Goal: Register for event/course

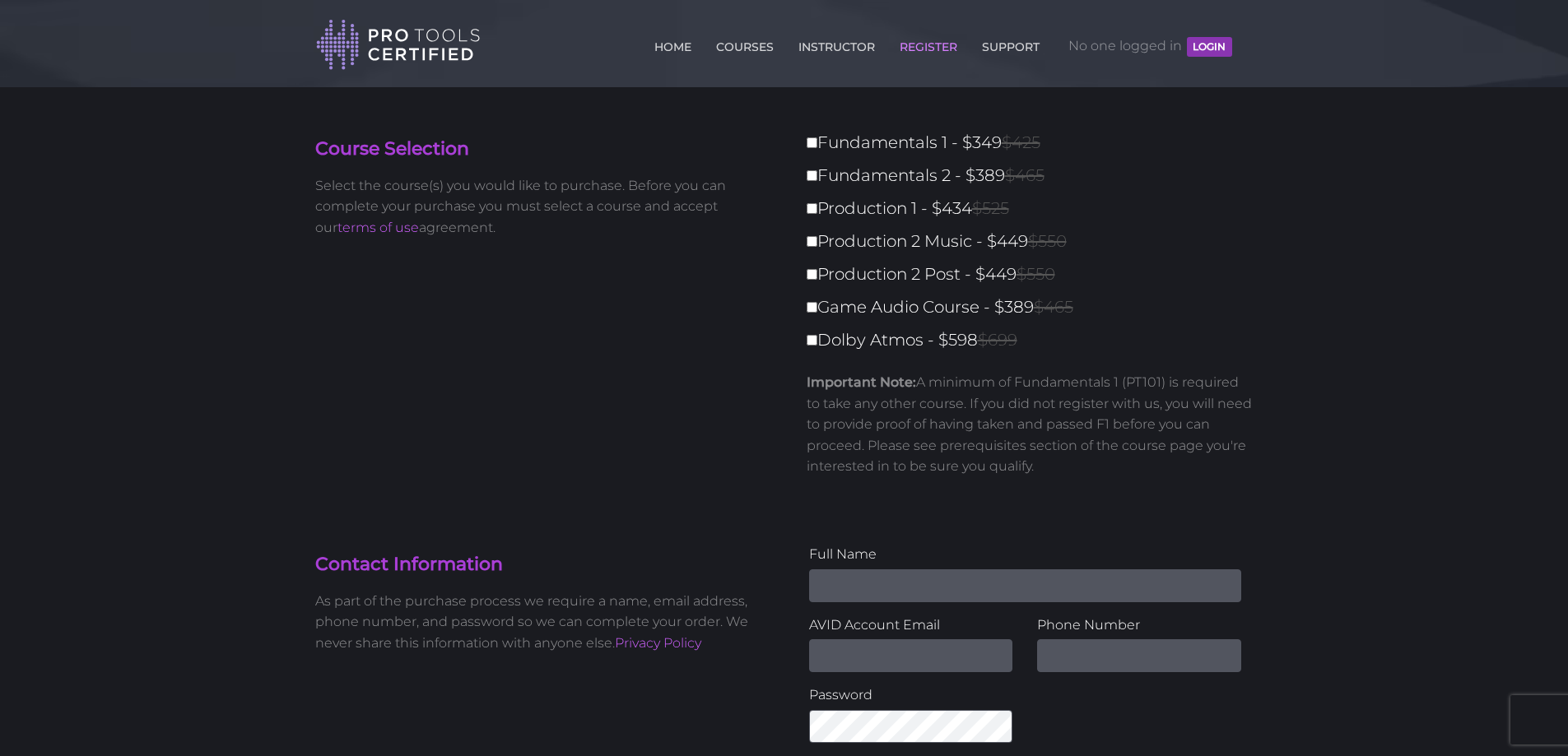
click at [1159, 277] on label "Production 2 Post - $449 $550" at bounding box center [1035, 274] width 457 height 29
click at [818, 277] on input "Production 2 Post - $449 $550" at bounding box center [812, 274] width 11 height 11
checkbox input "true"
type input "449"
click at [957, 275] on label "Production 2 Post - $449 $550" at bounding box center [1035, 274] width 457 height 29
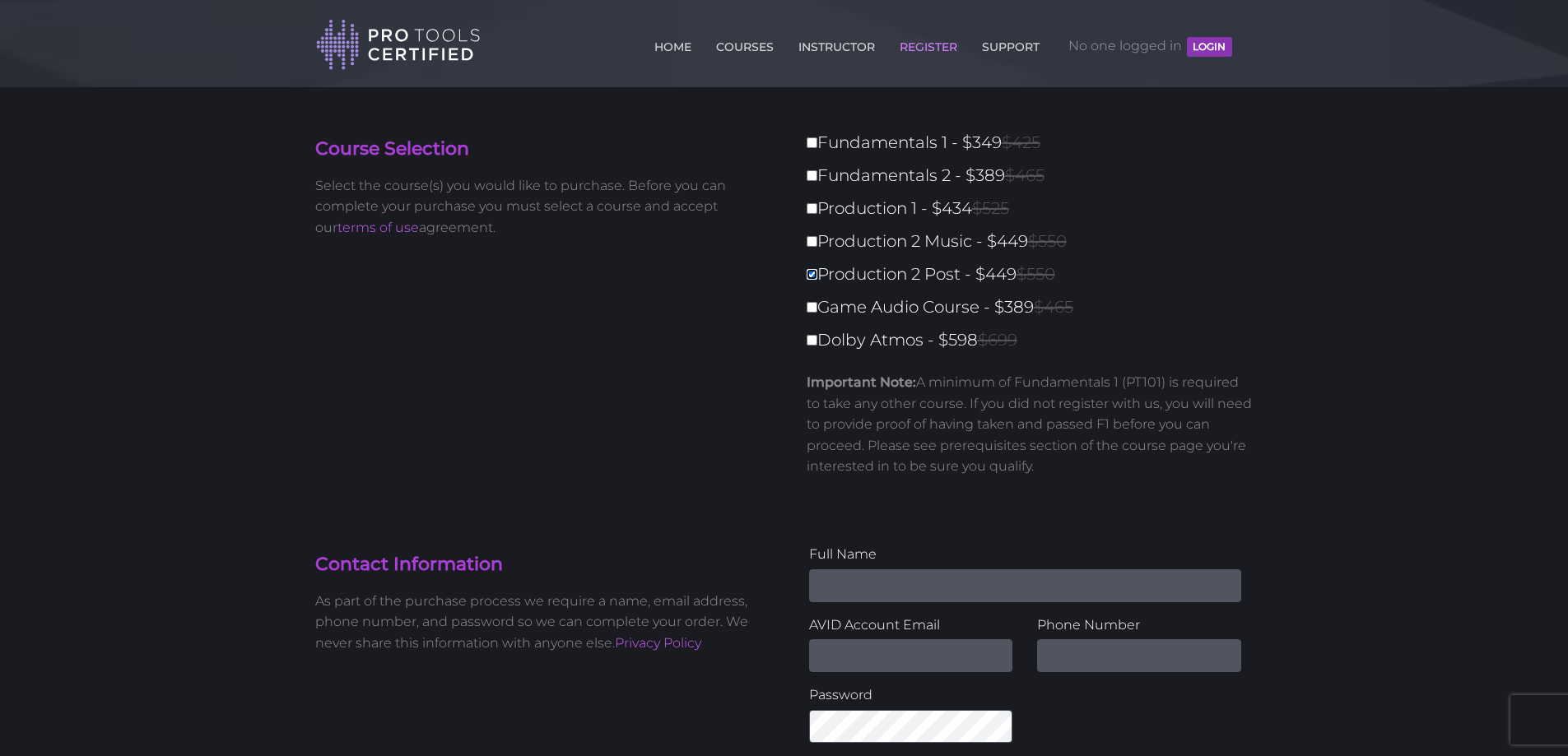
click at [818, 275] on input "Production 2 Post - $449 $550" at bounding box center [812, 274] width 11 height 11
checkbox input "false"
type input "0"
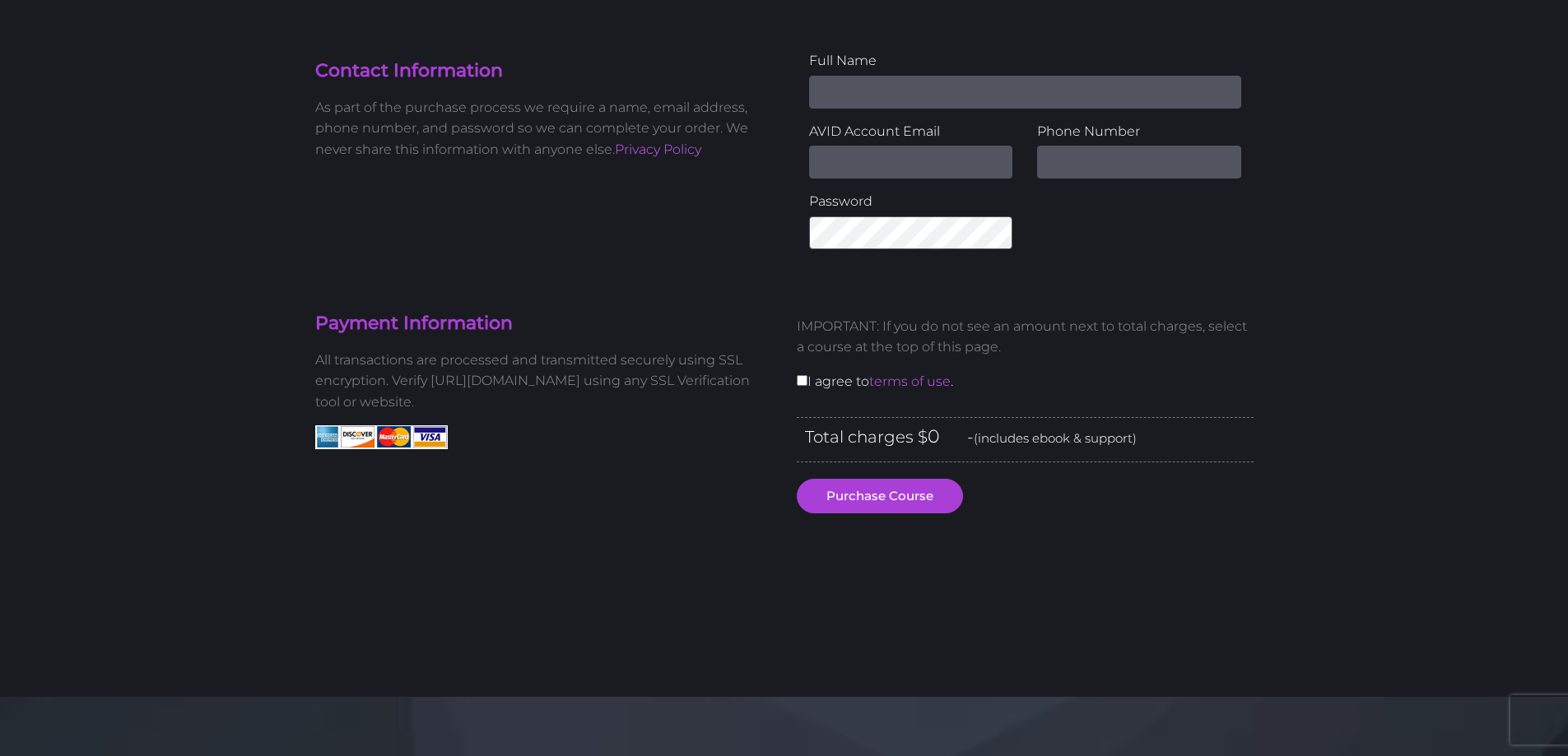
scroll to position [82, 0]
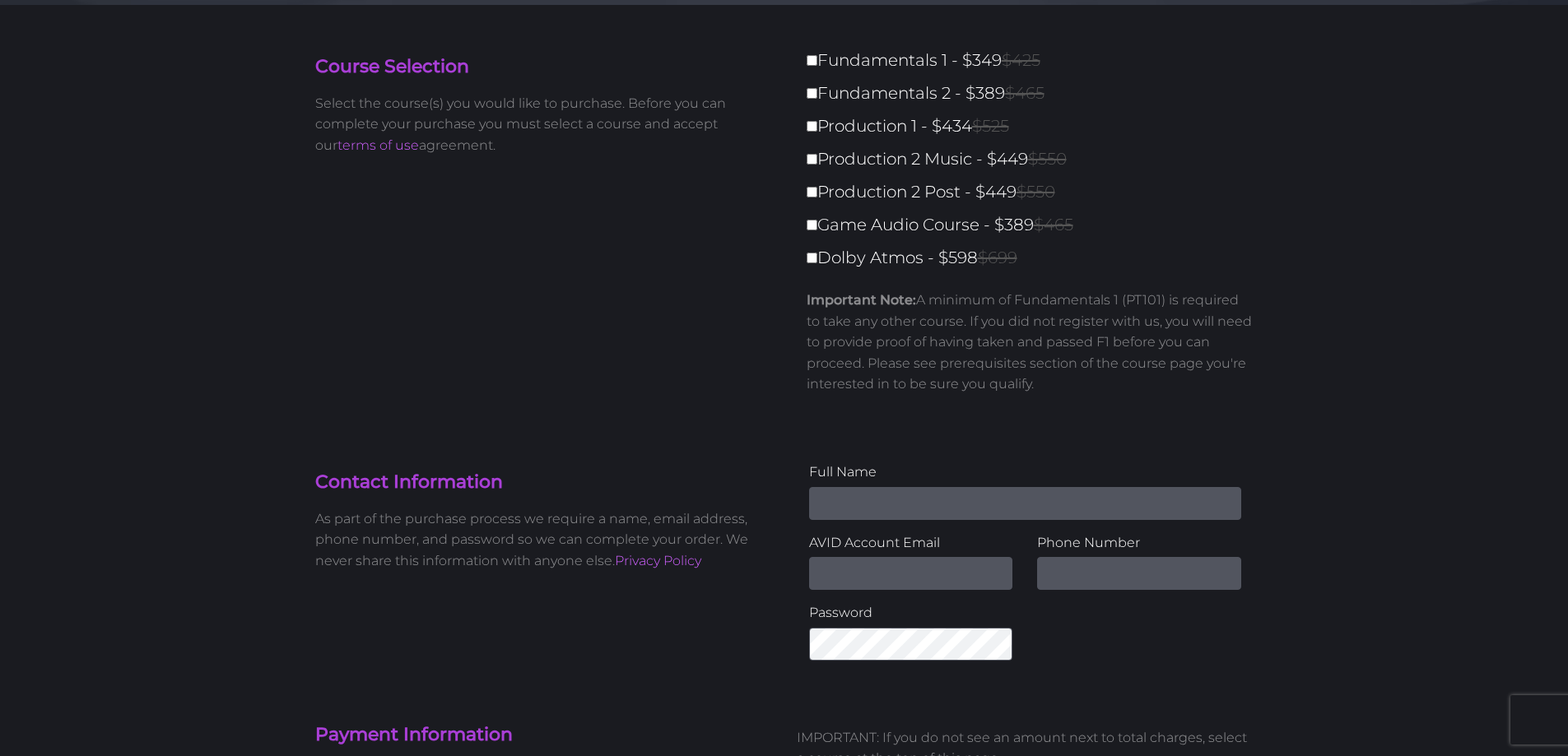
click at [818, 53] on label "Fundamentals 1 - $349 $425" at bounding box center [1035, 60] width 457 height 29
click at [818, 55] on input "Fundamentals 1 - $349 $425" at bounding box center [812, 60] width 11 height 11
checkbox input "true"
type input "349"
click at [811, 92] on input "Fundamentals 2 - $389 $465" at bounding box center [812, 93] width 11 height 11
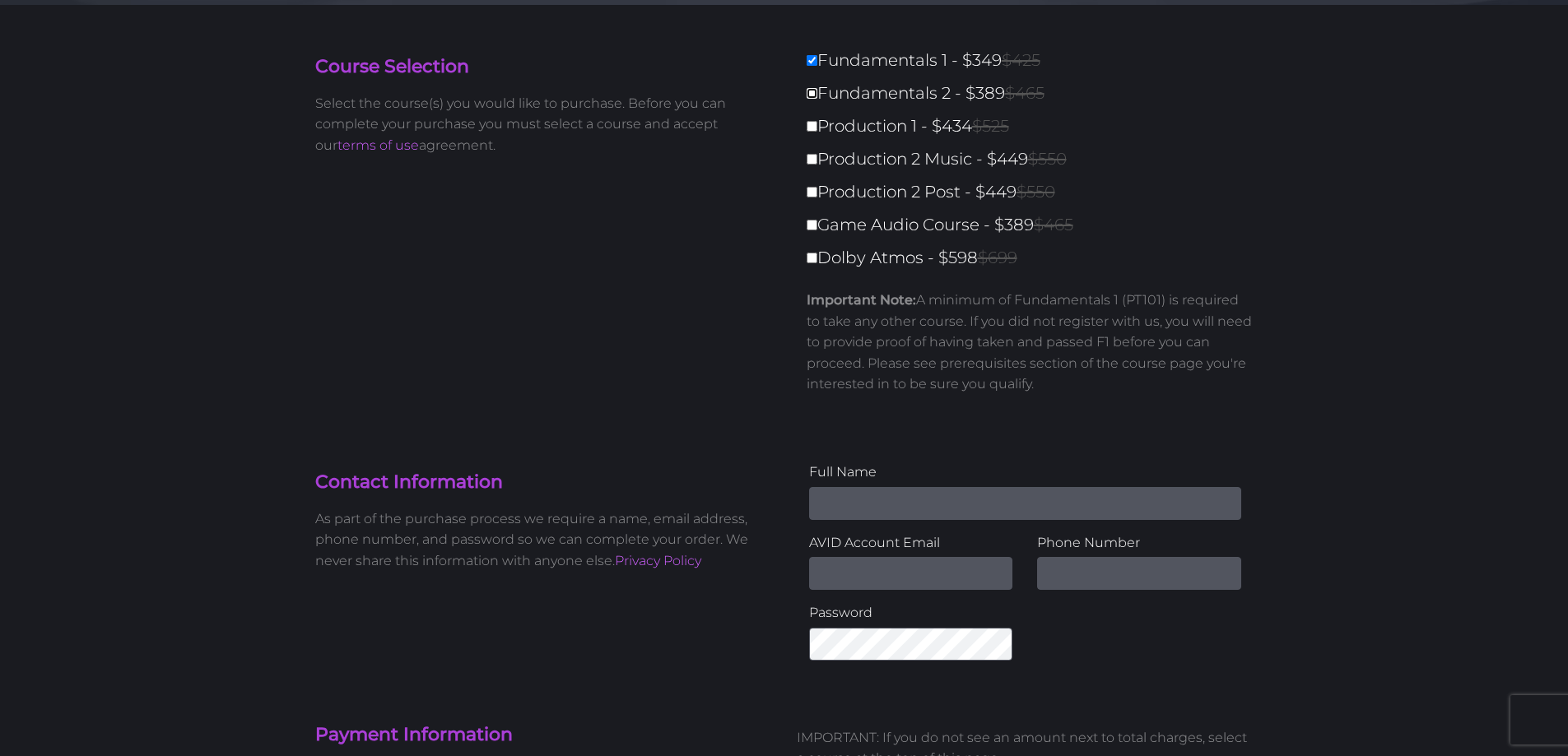
checkbox input "true"
type input "738"
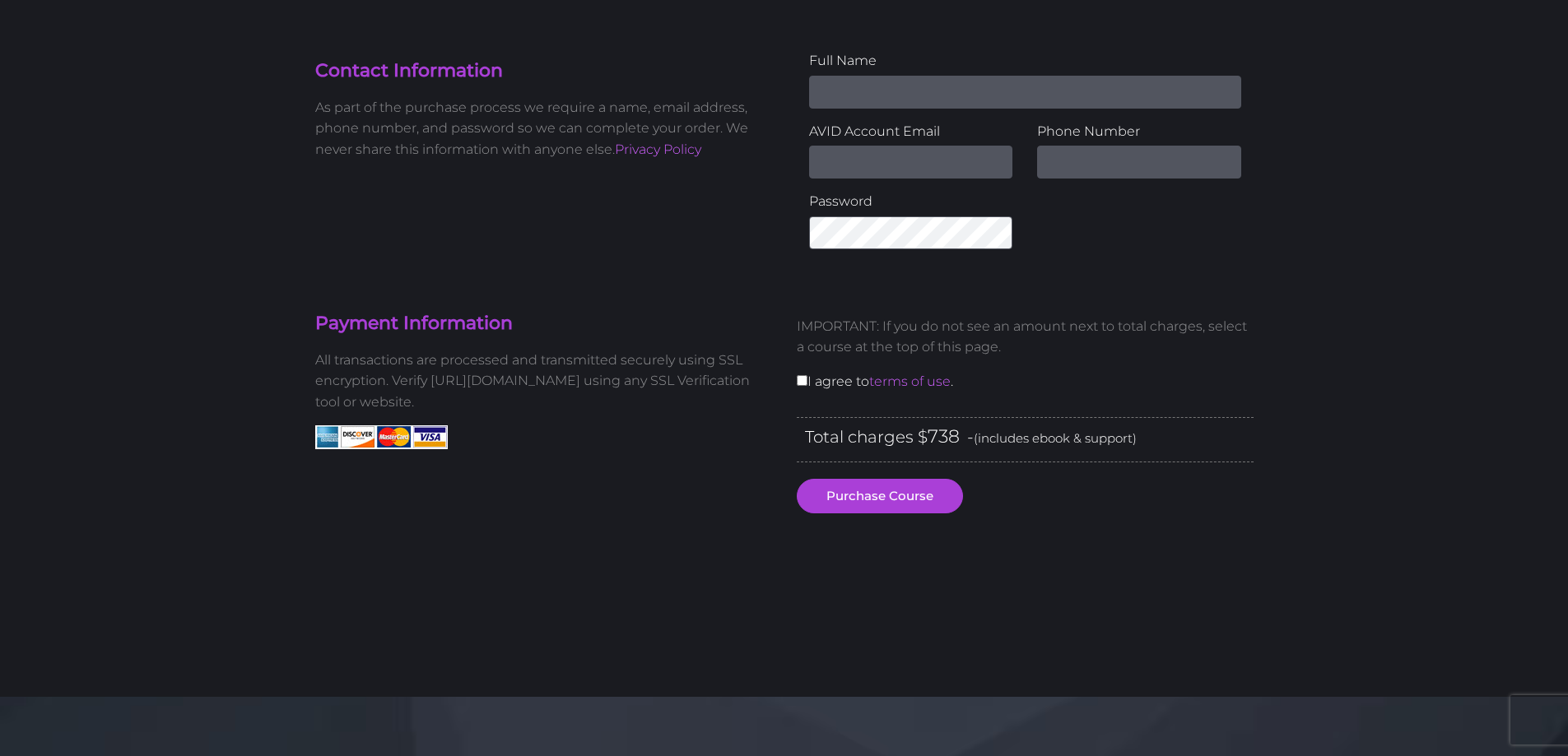
scroll to position [0, 0]
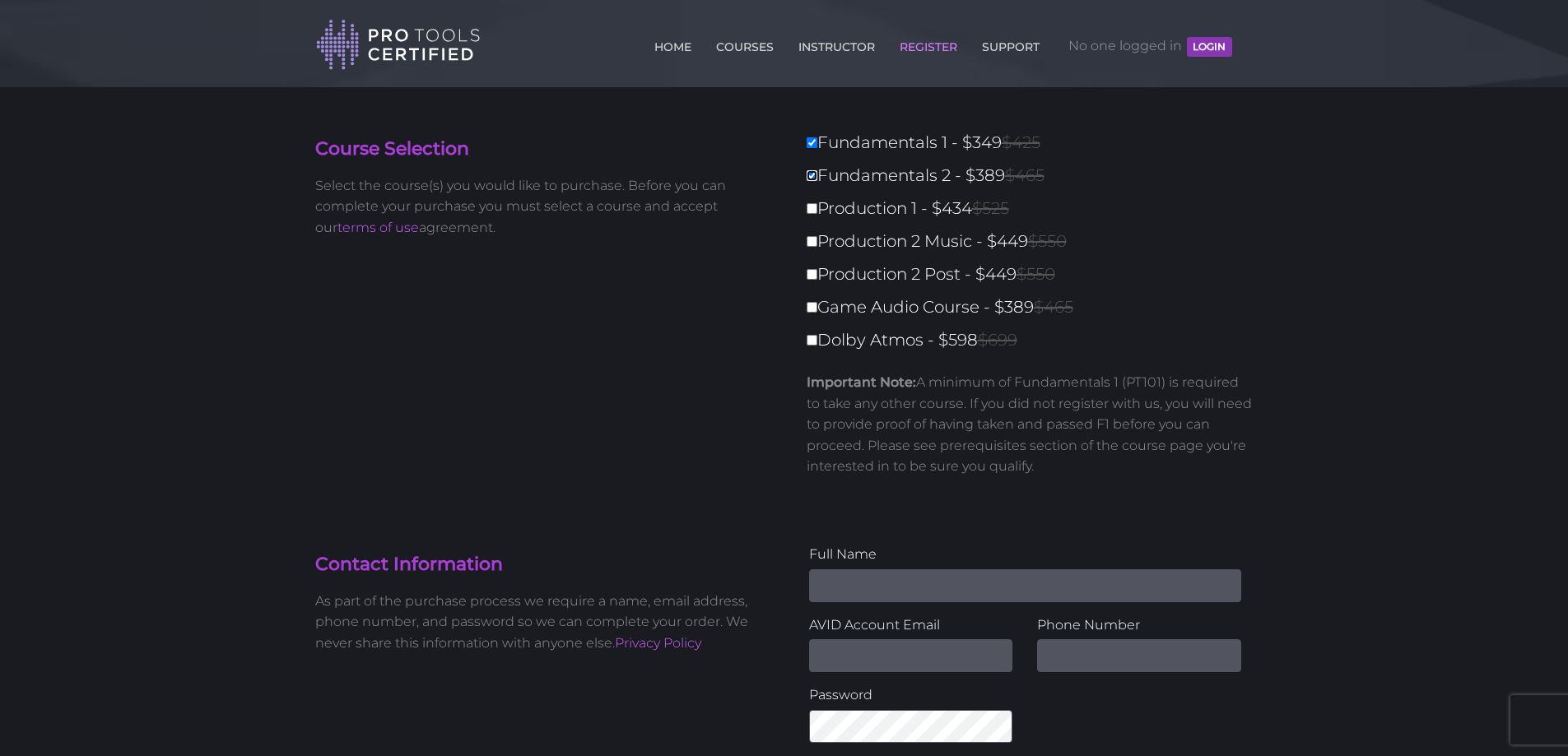
click at [808, 176] on input "Fundamentals 2 - $389 $465" at bounding box center [812, 176] width 11 height 11
checkbox input "false"
type input "349"
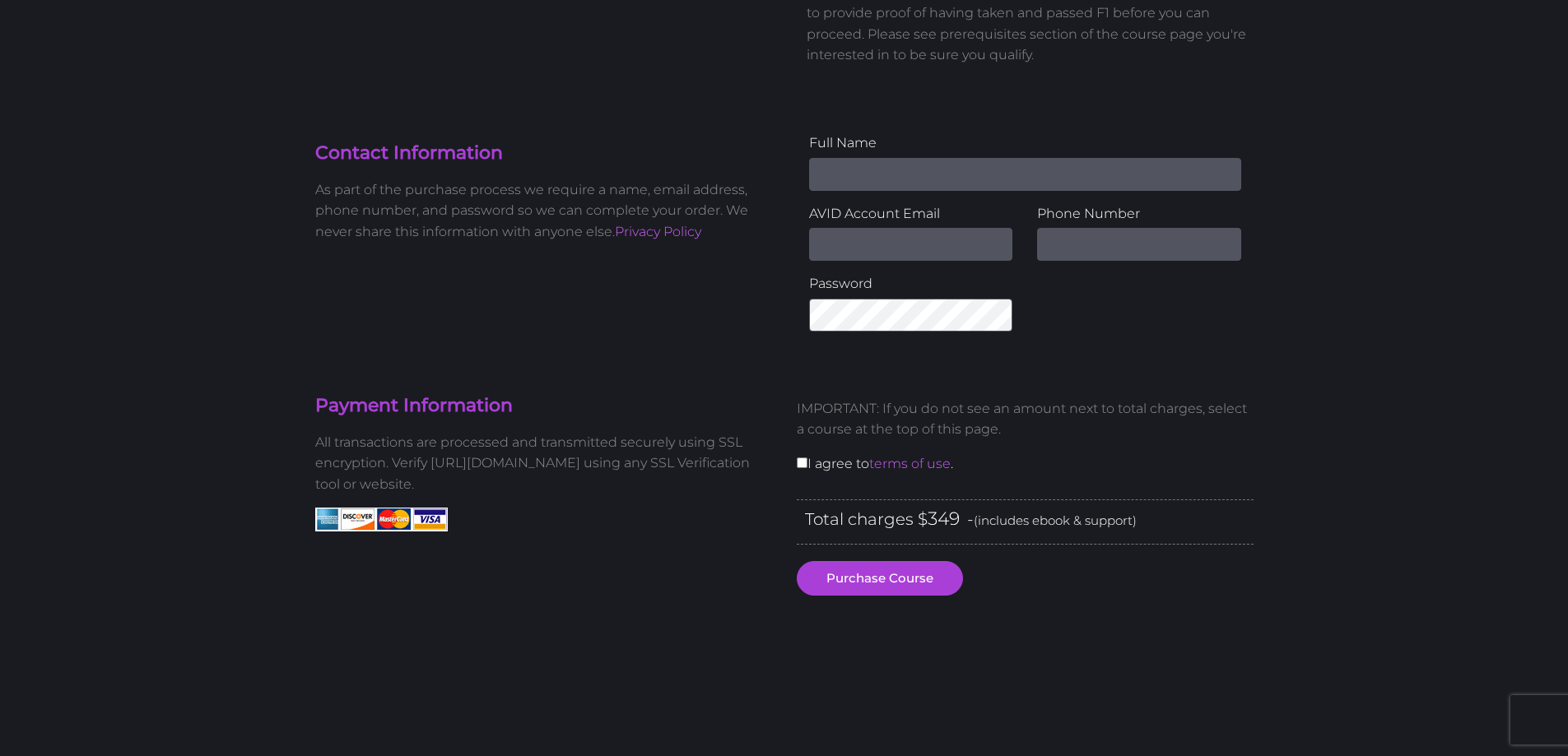
scroll to position [82, 0]
